Goal: Information Seeking & Learning: Learn about a topic

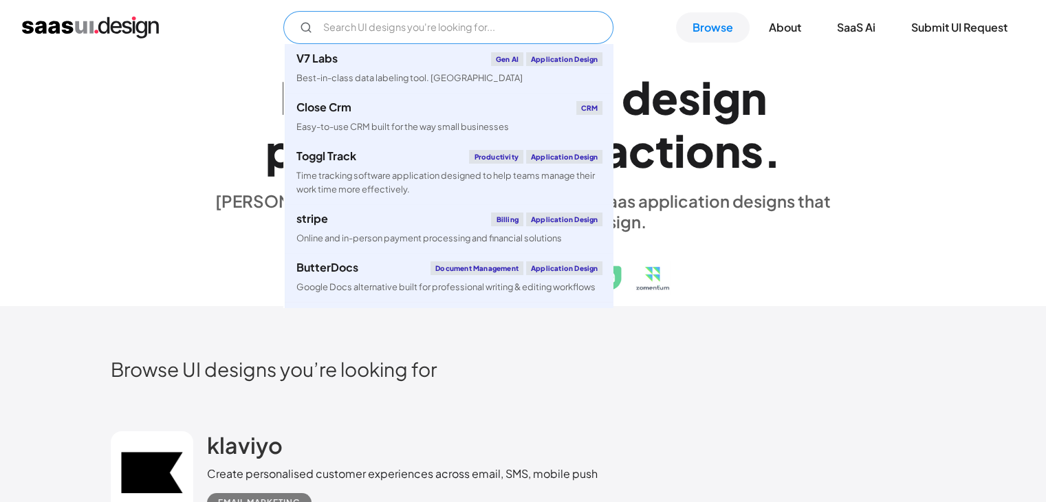
click at [443, 24] on input "Email Form" at bounding box center [448, 27] width 330 height 33
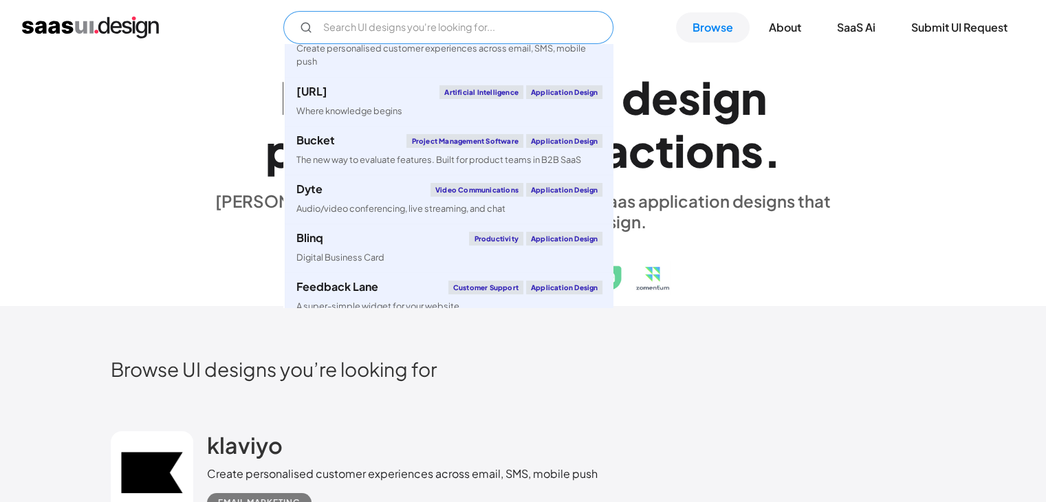
scroll to position [289, 0]
type input "c"
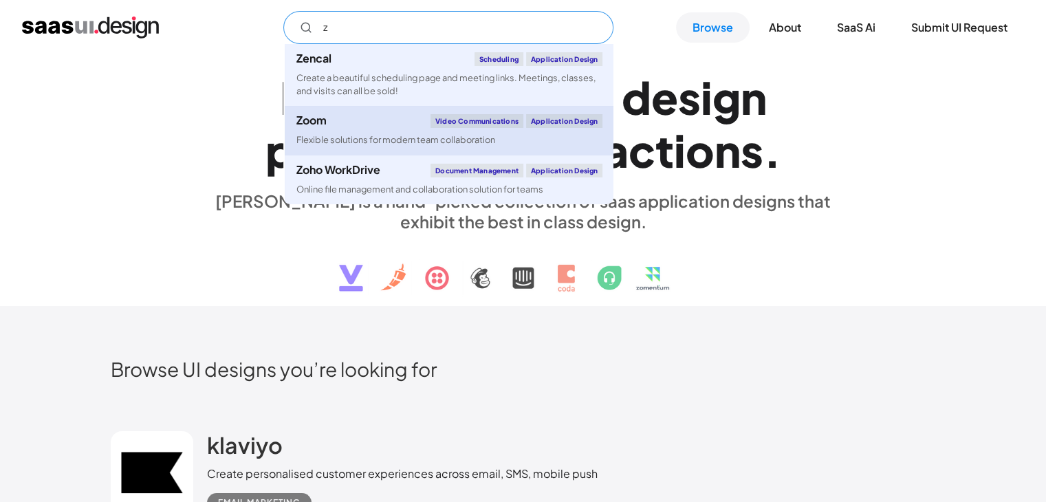
click at [330, 128] on link "Zoom Video Communications Application Design Flexible solutions for modern team…" at bounding box center [449, 130] width 329 height 49
type input "z"
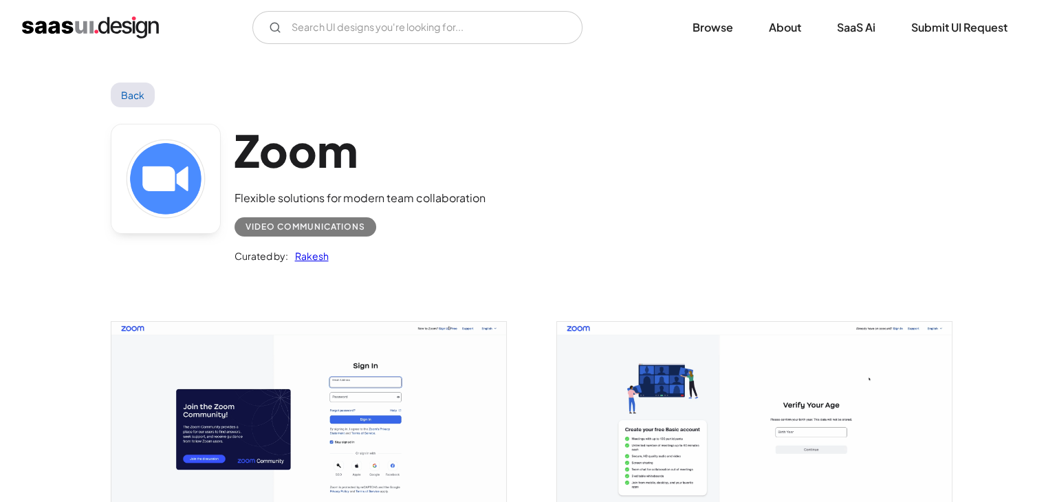
click at [426, 417] on img "open lightbox" at bounding box center [308, 423] width 395 height 202
